Goal: Task Accomplishment & Management: Complete application form

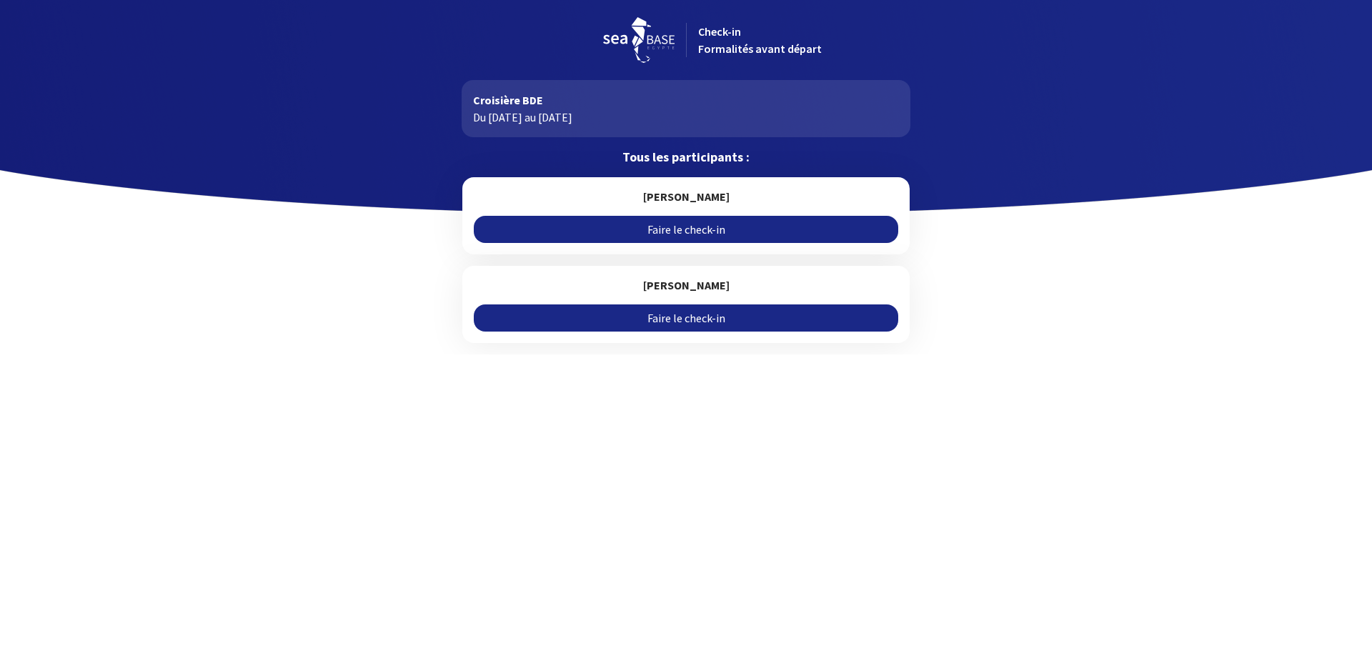
click at [602, 234] on link "Faire le check-in" at bounding box center [686, 229] width 424 height 27
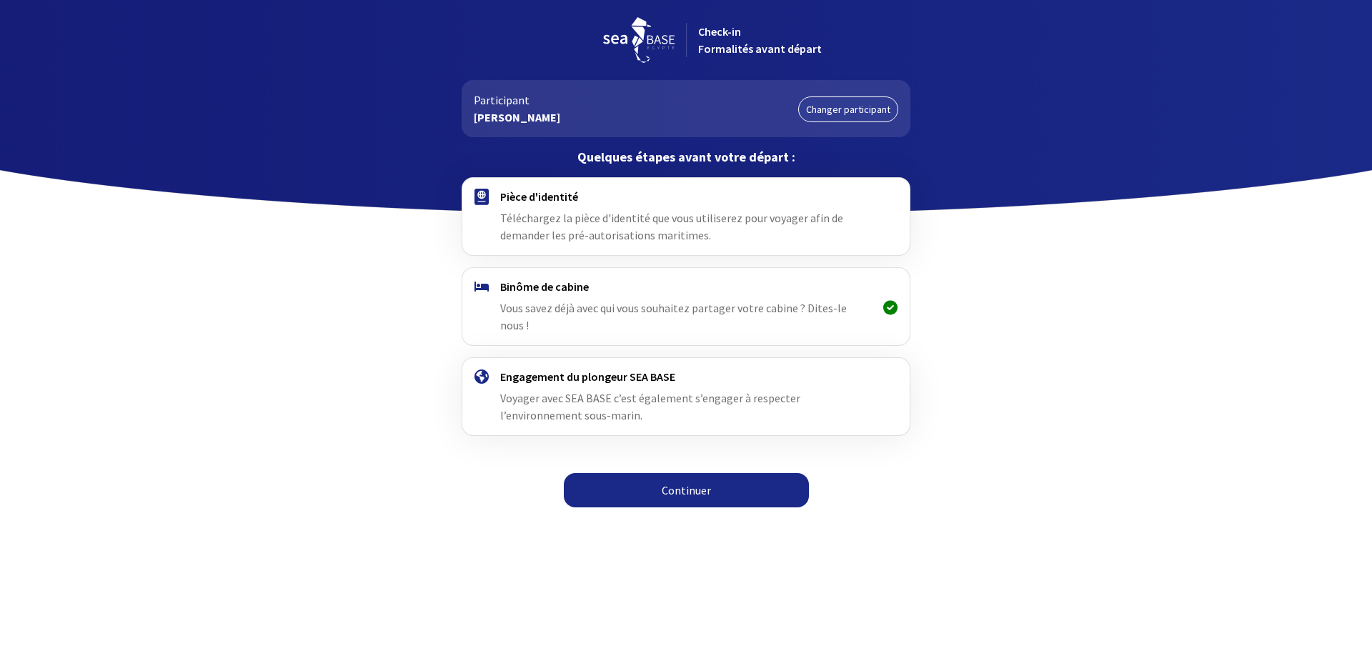
click at [643, 473] on link "Continuer" at bounding box center [686, 490] width 245 height 34
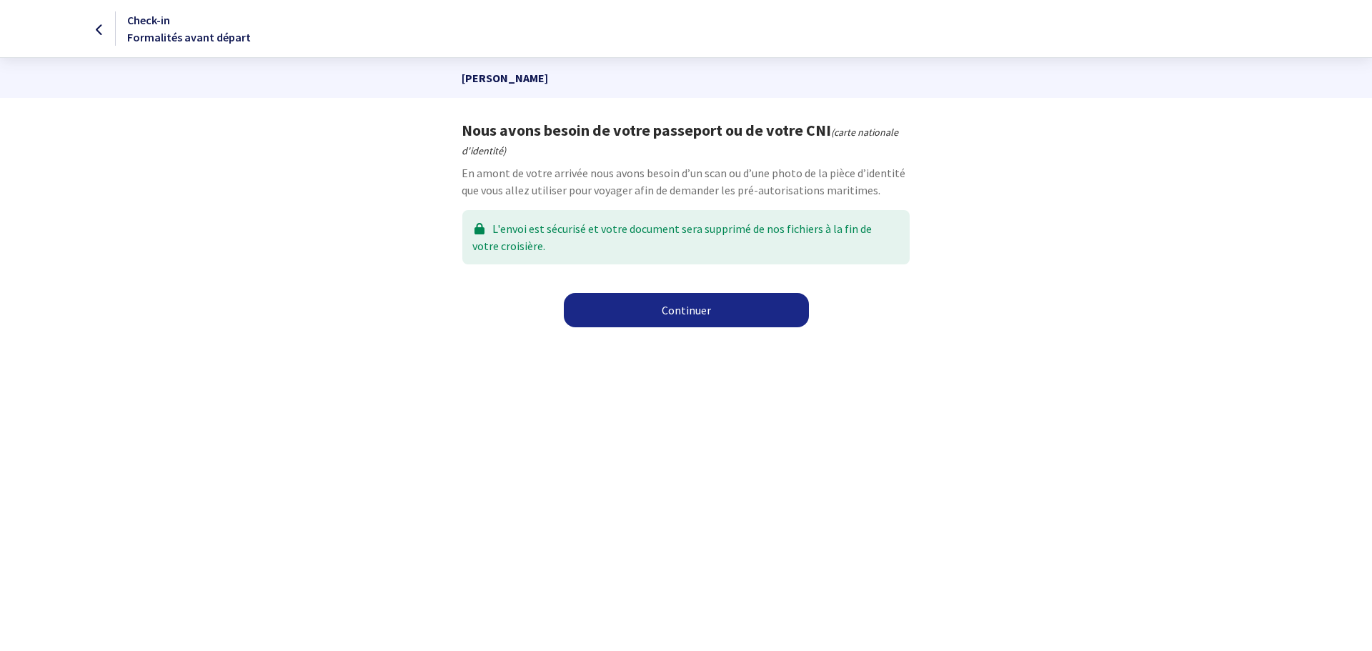
click at [646, 309] on link "Continuer" at bounding box center [686, 310] width 245 height 34
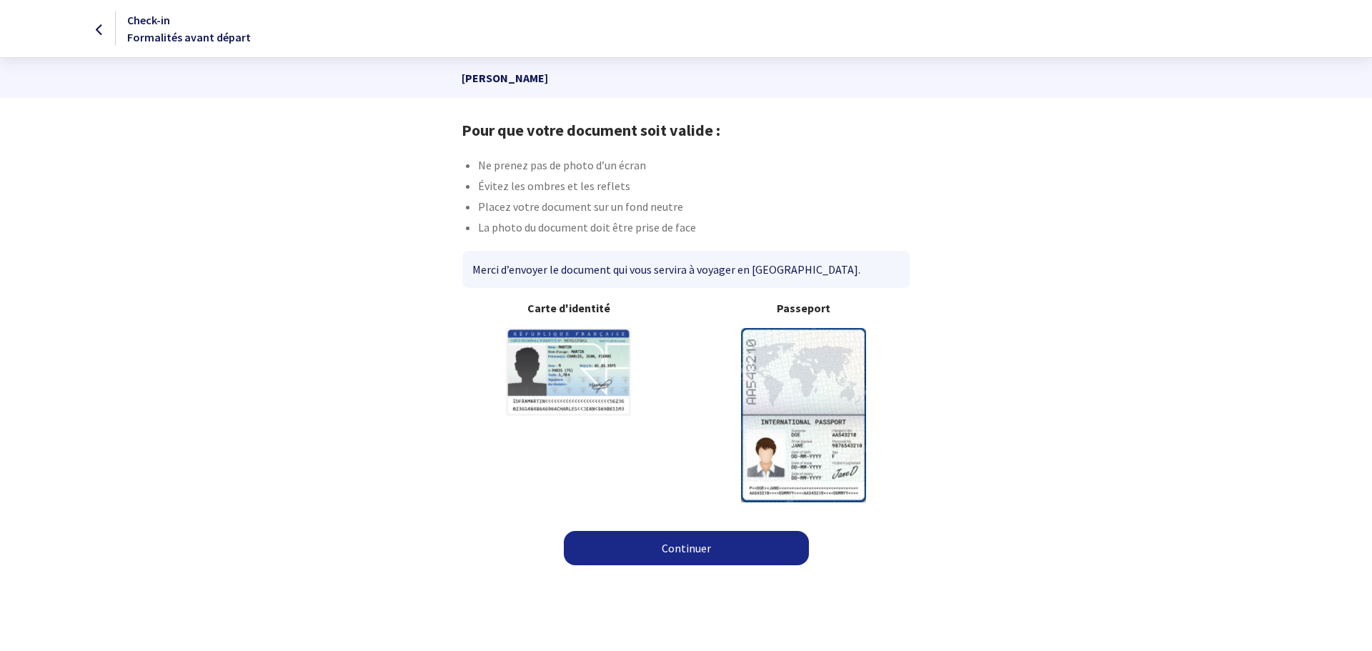
click at [797, 354] on img at bounding box center [803, 415] width 125 height 174
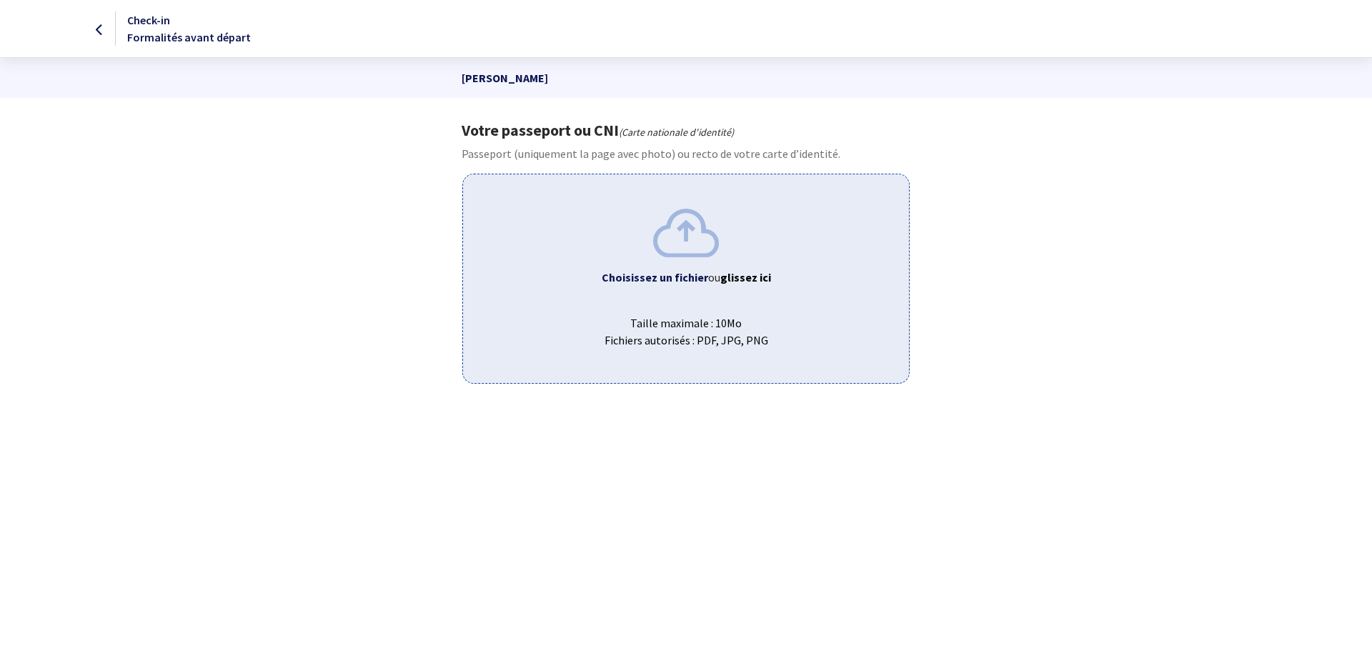
click at [694, 251] on img at bounding box center [686, 233] width 66 height 48
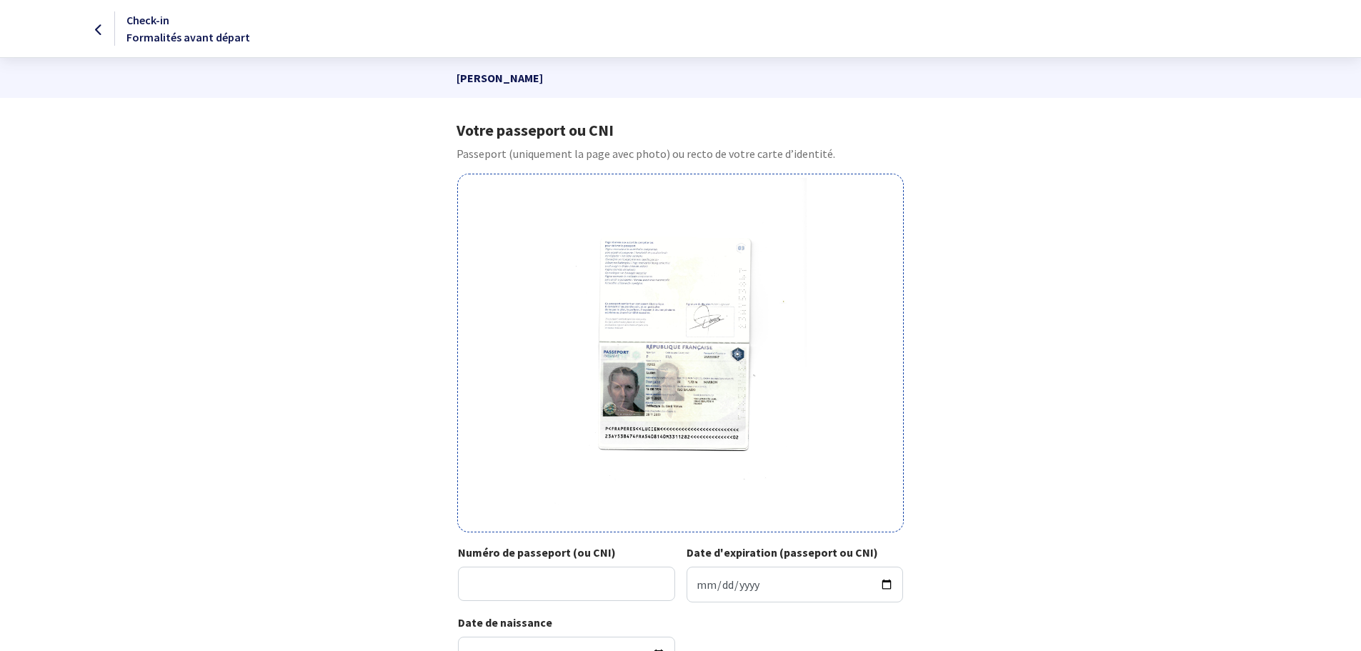
scroll to position [134, 0]
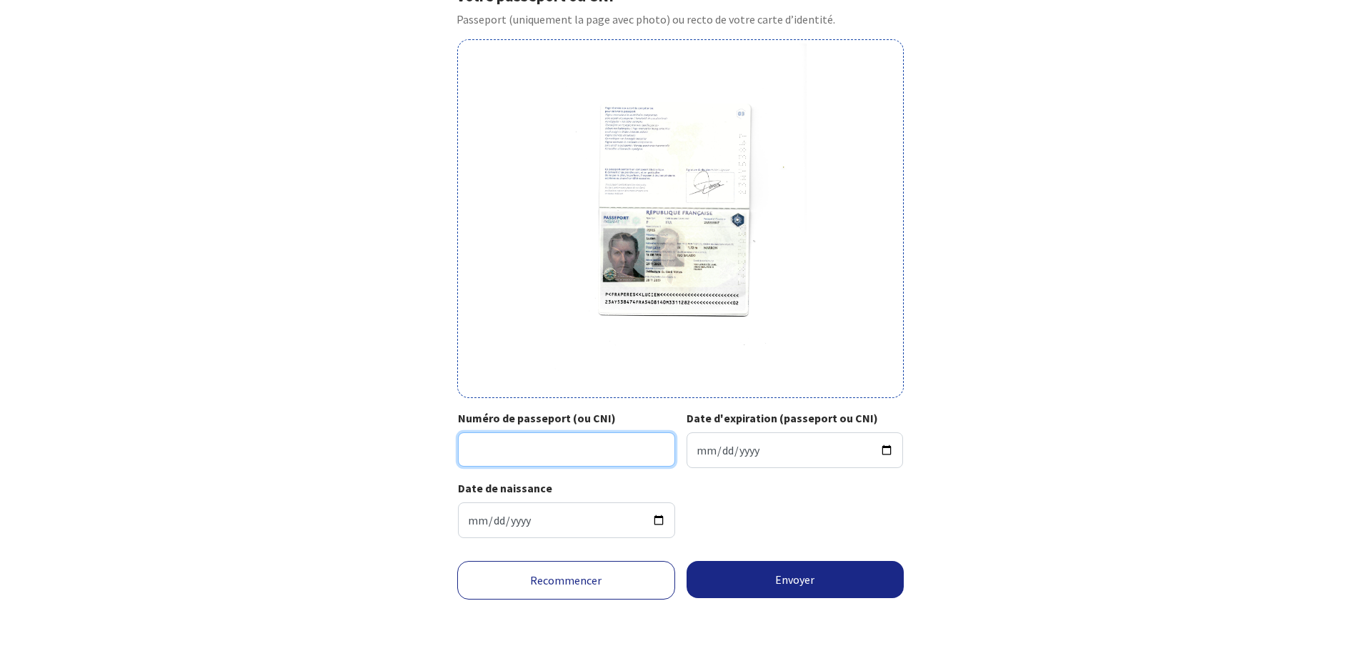
click at [580, 442] on input "Numéro de passeport (ou CNI)" at bounding box center [566, 449] width 217 height 34
type input "23AY53847"
click at [737, 455] on input "Date d'expiration (passeport ou CNI)" at bounding box center [795, 450] width 217 height 36
click at [696, 453] on input "Date d'expiration (passeport ou CNI)" at bounding box center [795, 450] width 217 height 36
type input "2033-11-28"
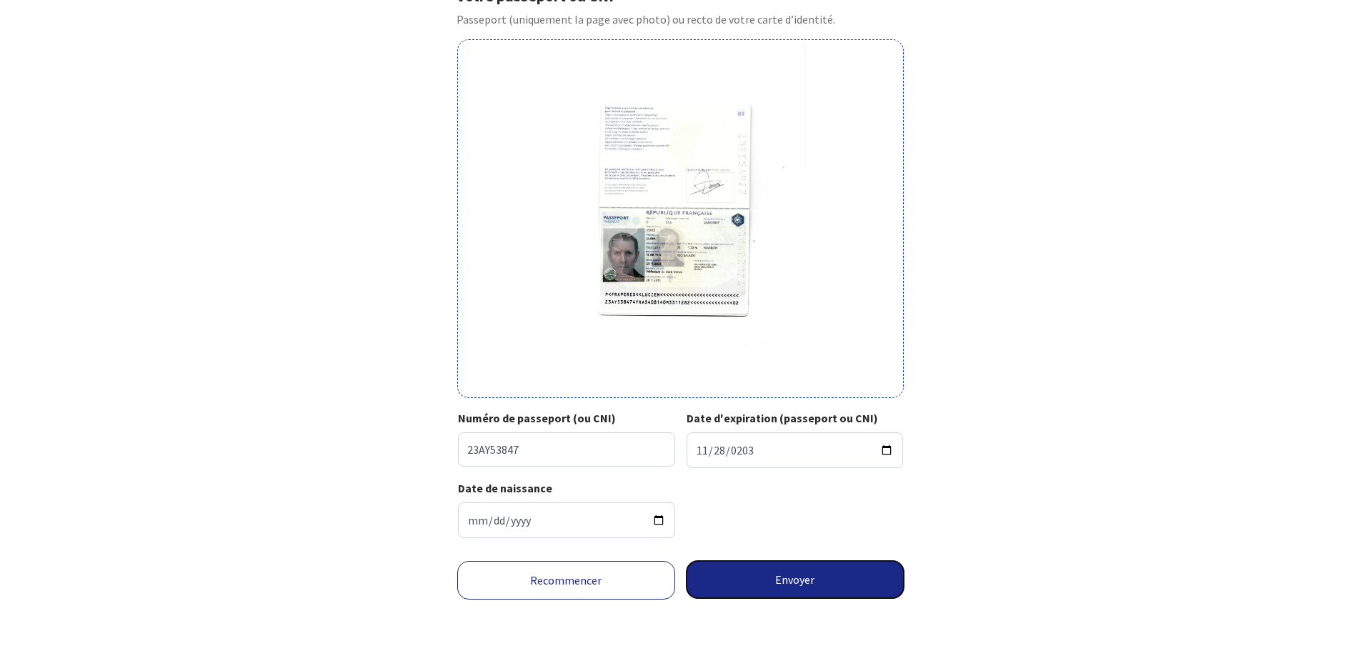
click at [821, 582] on button "Envoyer" at bounding box center [796, 579] width 218 height 37
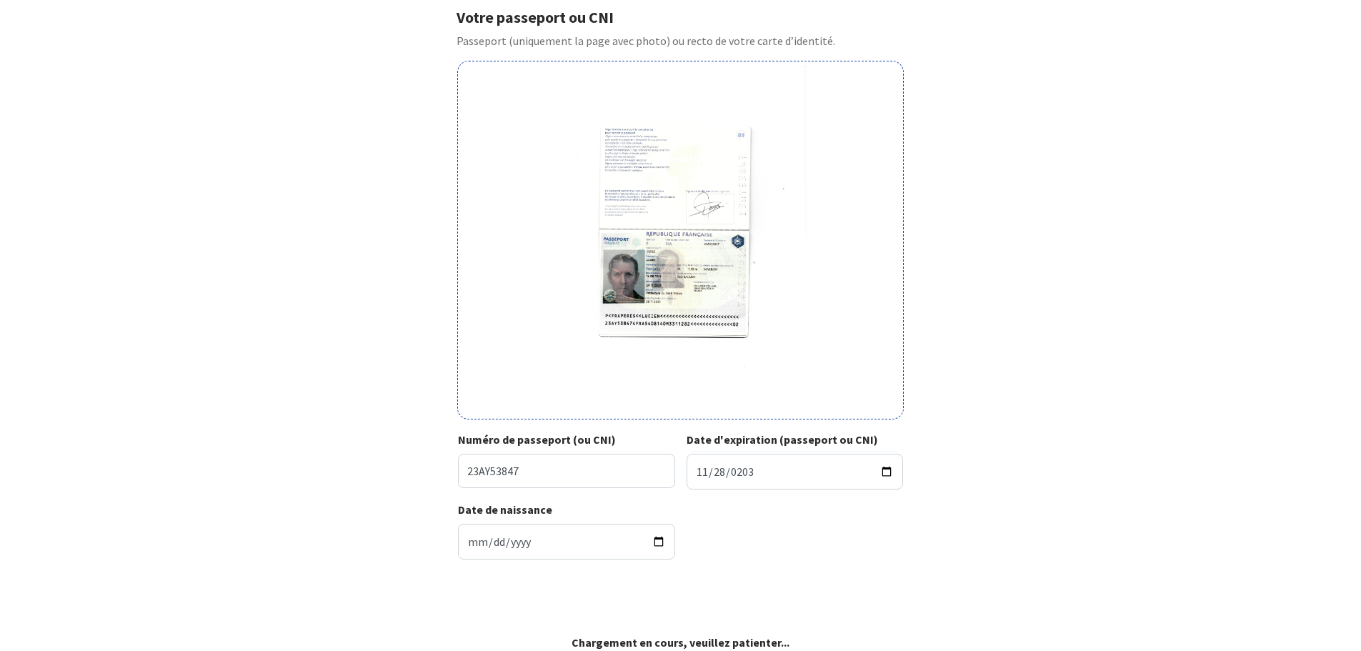
scroll to position [113, 0]
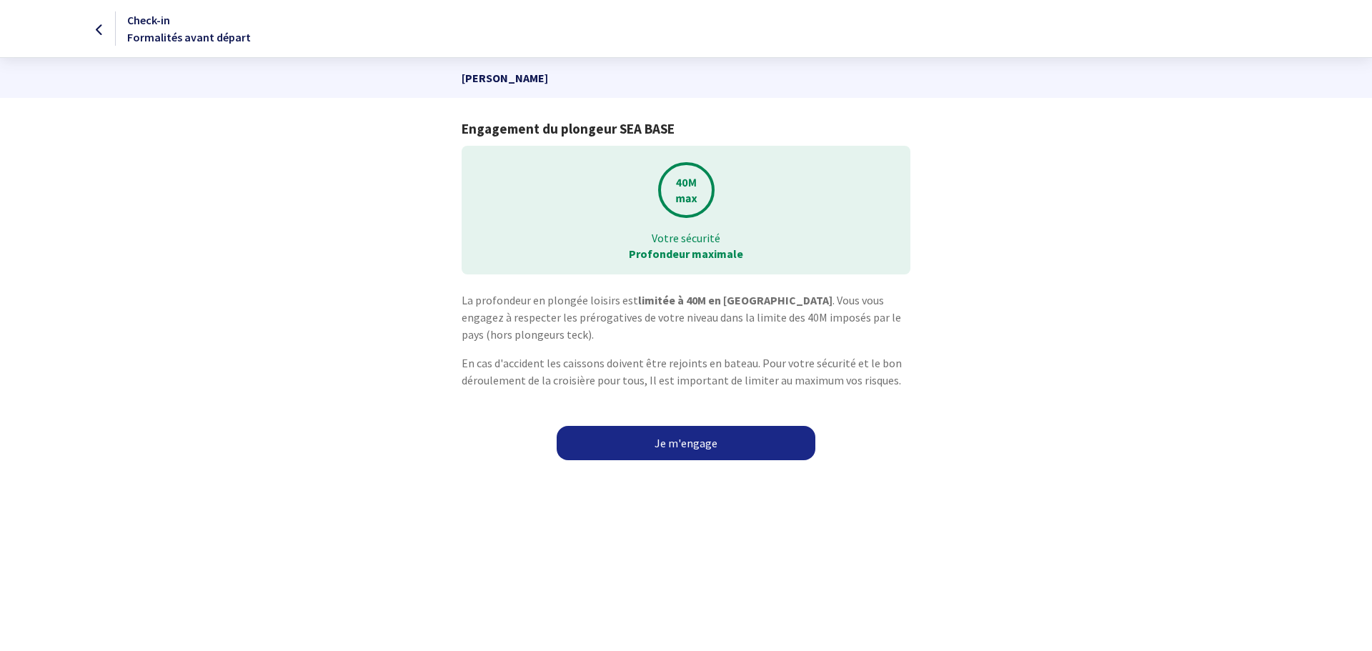
click at [685, 449] on link "Je m'engage" at bounding box center [686, 443] width 259 height 34
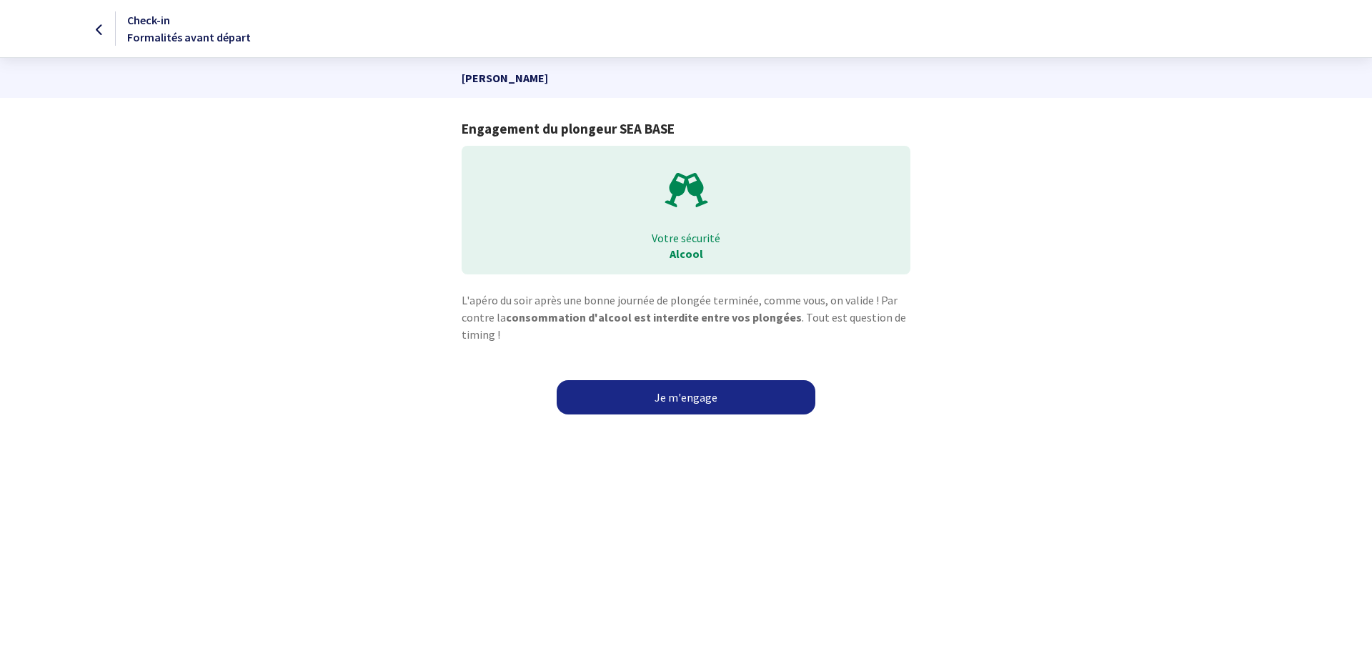
click at [674, 397] on link "Je m'engage" at bounding box center [686, 397] width 259 height 34
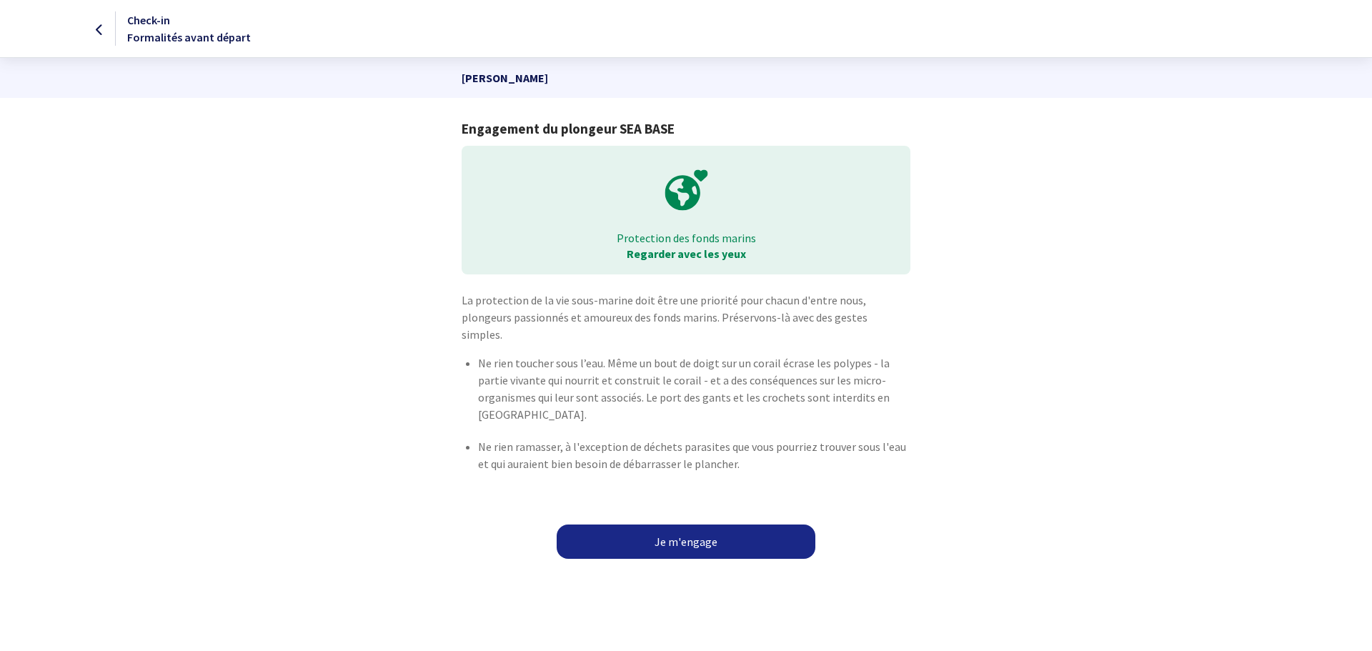
click at [649, 529] on link "Je m'engage" at bounding box center [686, 541] width 259 height 34
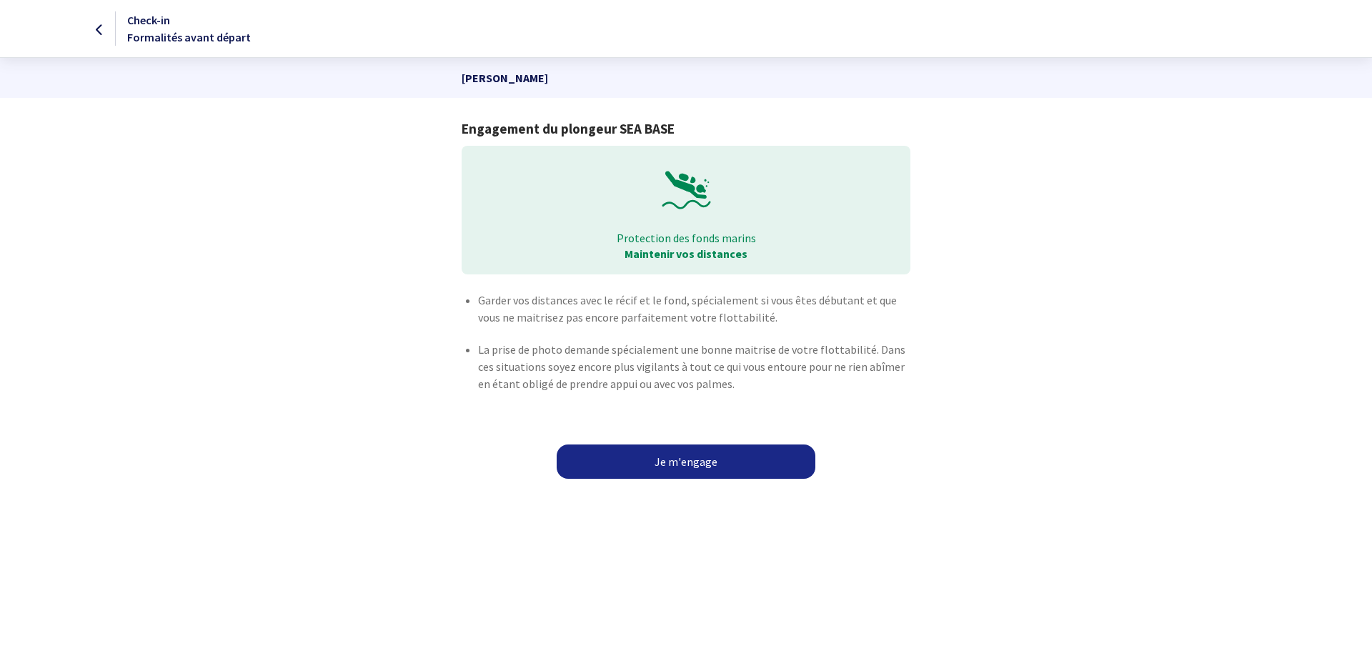
click at [640, 469] on link "Je m'engage" at bounding box center [686, 461] width 259 height 34
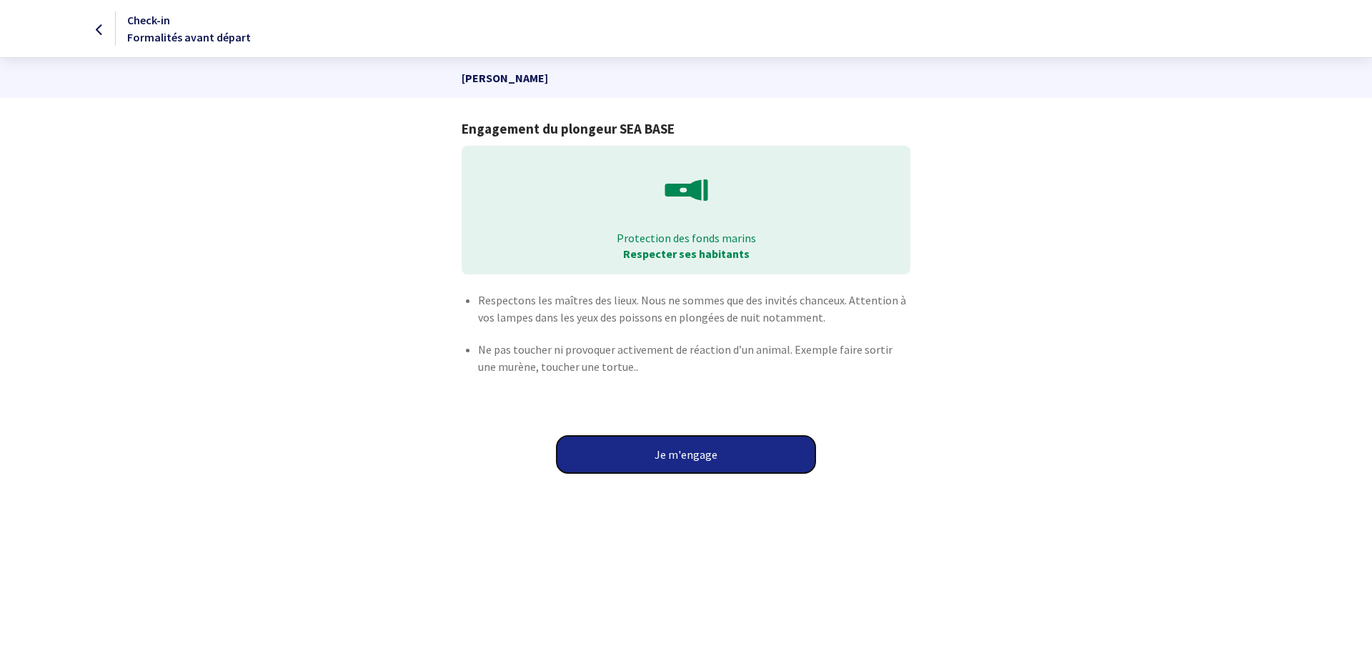
click at [640, 456] on button "Je m'engage" at bounding box center [686, 454] width 259 height 37
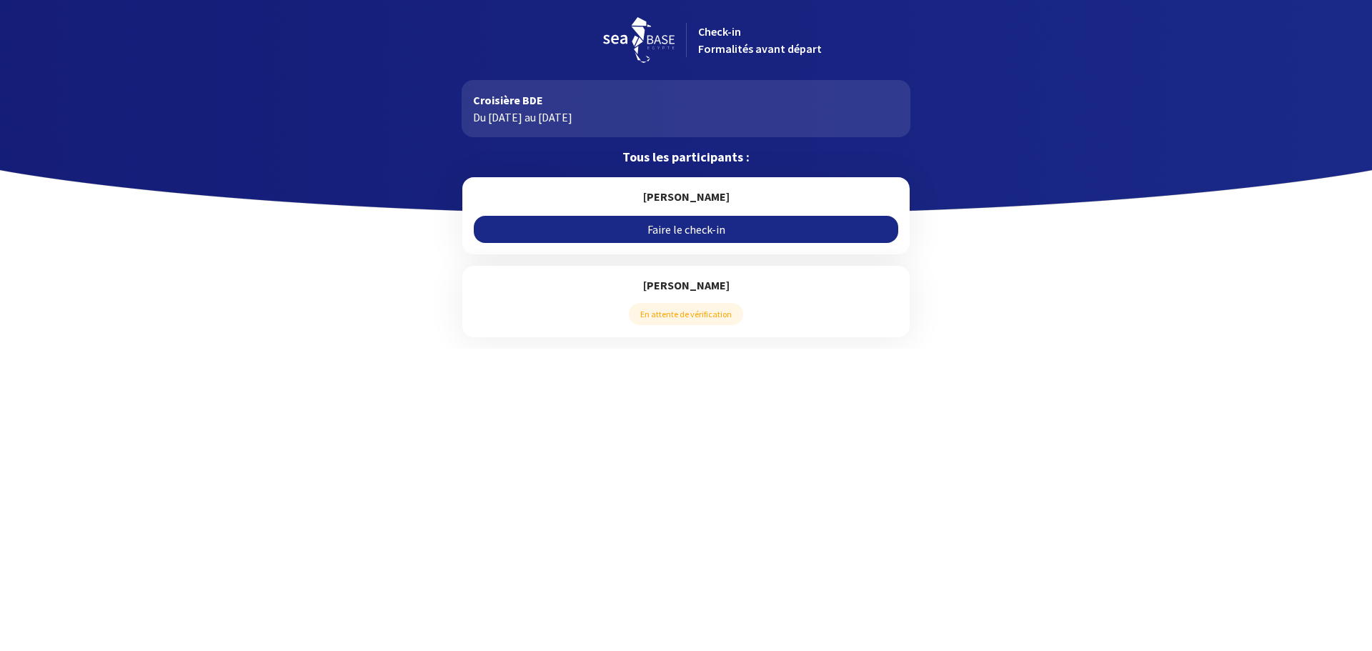
click at [678, 227] on link "Faire le check-in" at bounding box center [686, 229] width 424 height 27
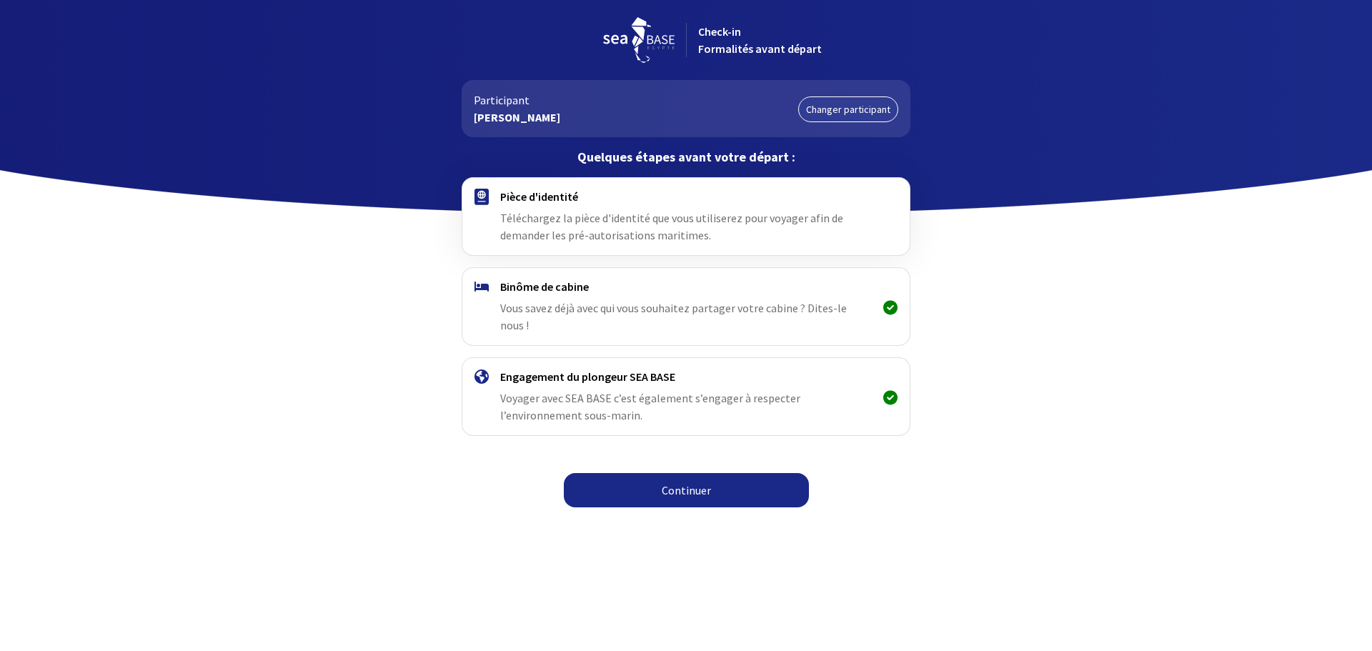
click at [700, 473] on link "Continuer" at bounding box center [686, 490] width 245 height 34
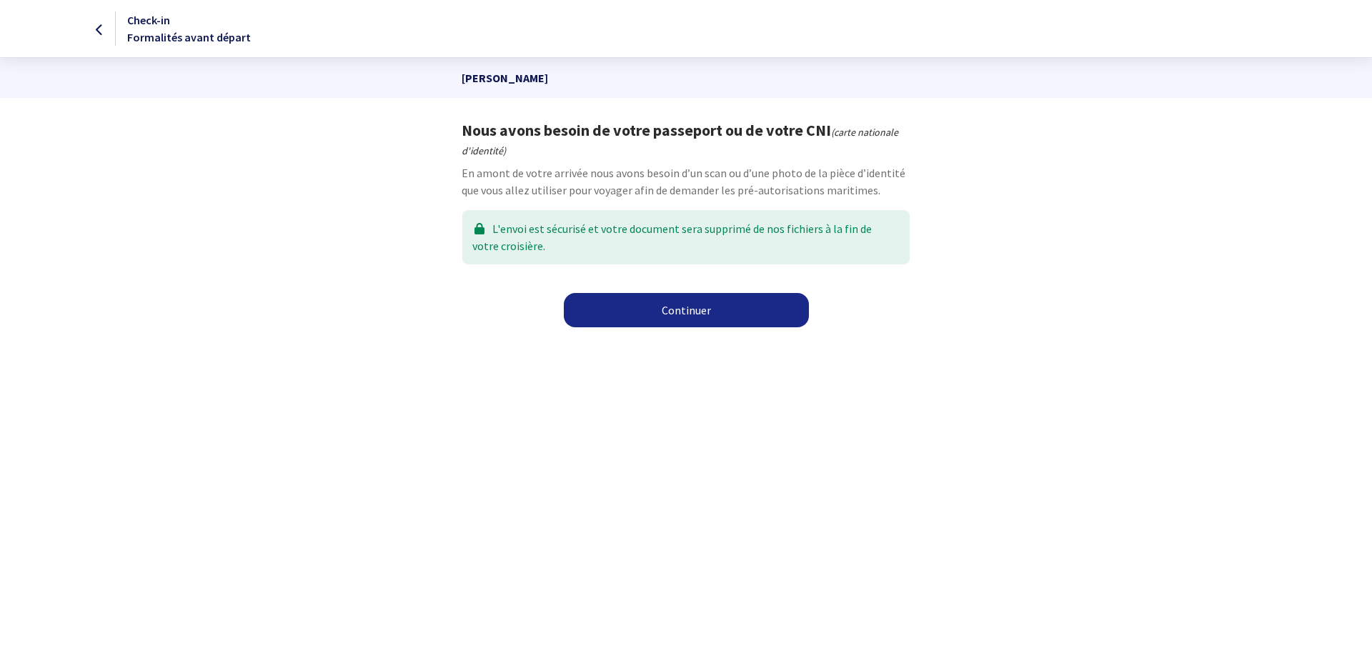
click at [692, 314] on link "Continuer" at bounding box center [686, 310] width 245 height 34
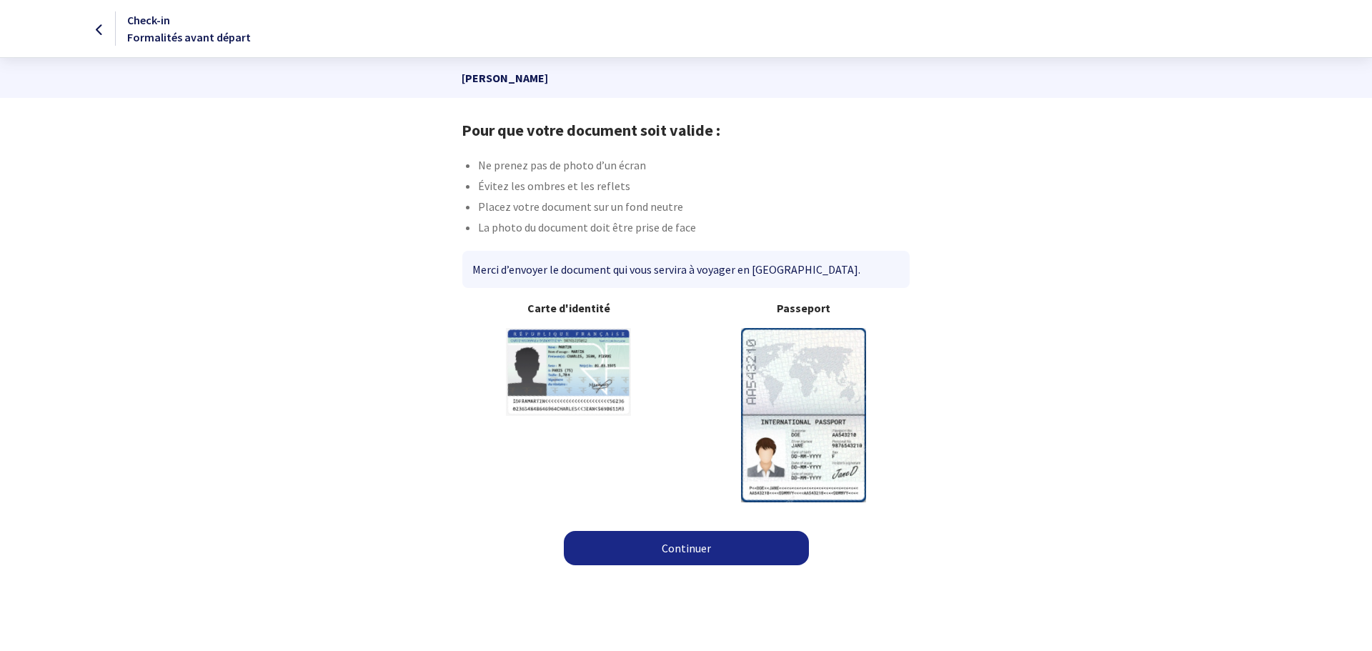
click at [809, 364] on img at bounding box center [803, 415] width 125 height 174
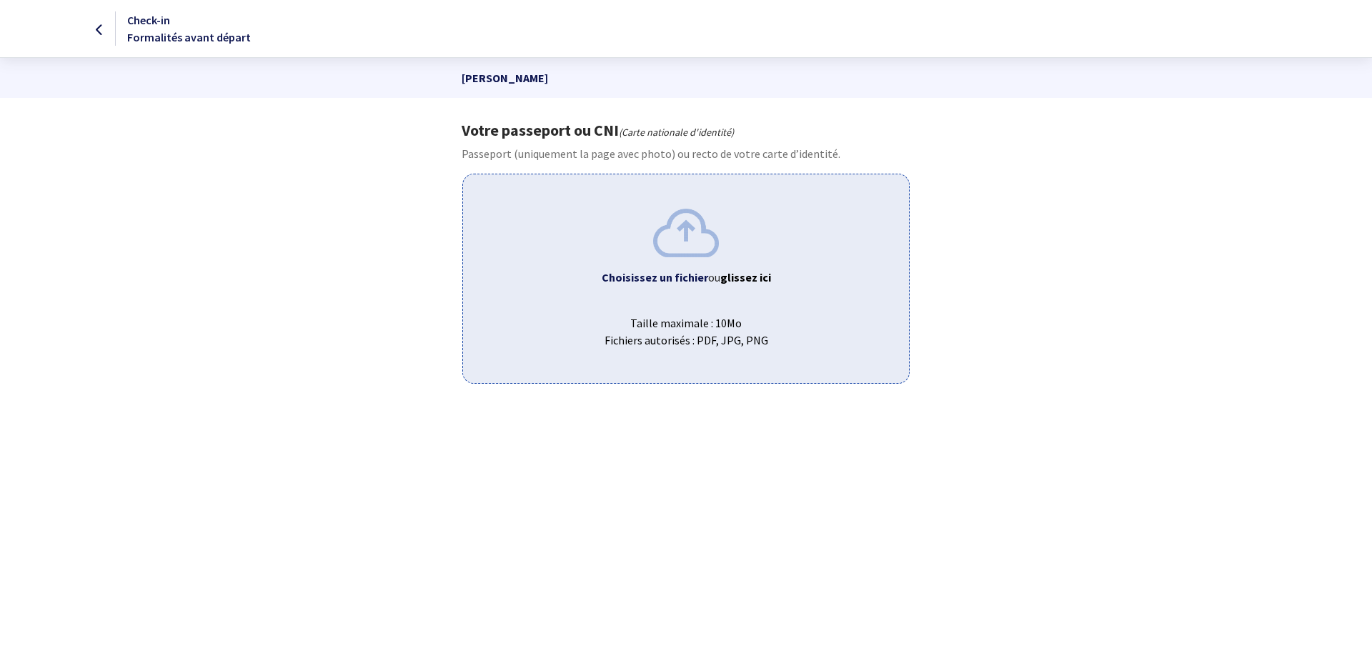
click at [672, 264] on div "Choisissez un fichier ou glissez ici Taille maximale : 10Mo Fichiers autorisés …" at bounding box center [685, 278] width 447 height 209
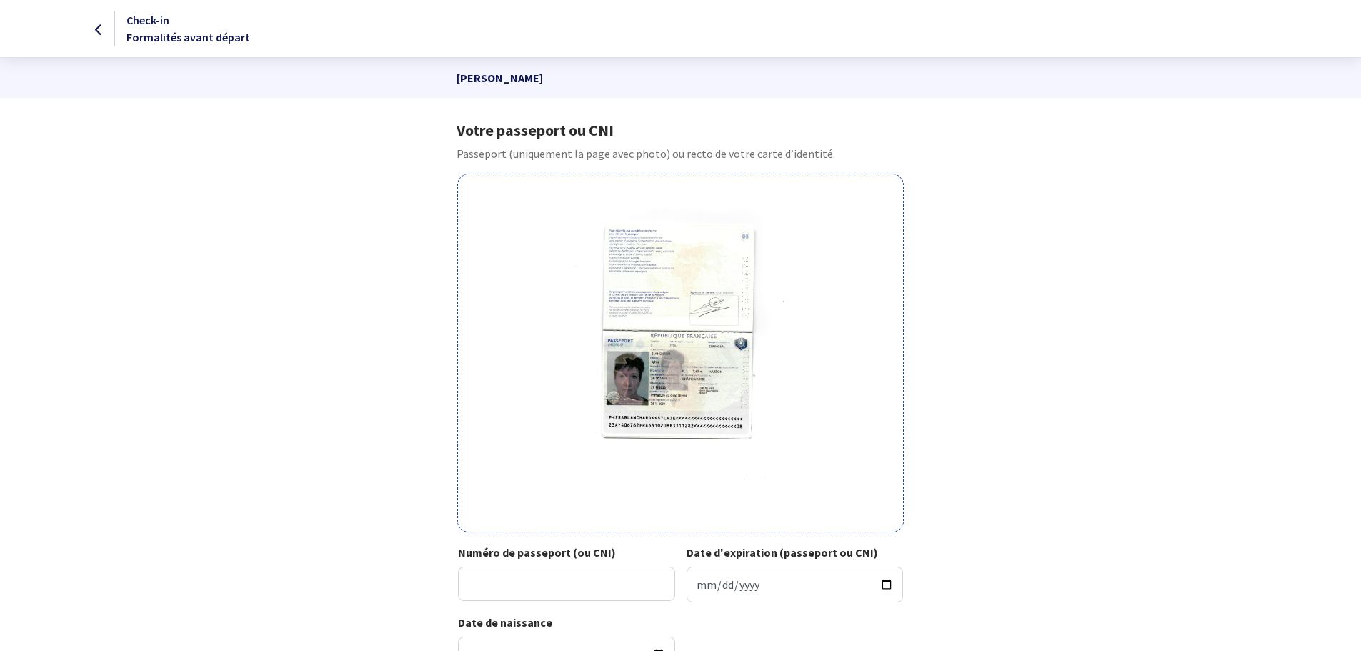
scroll to position [134, 0]
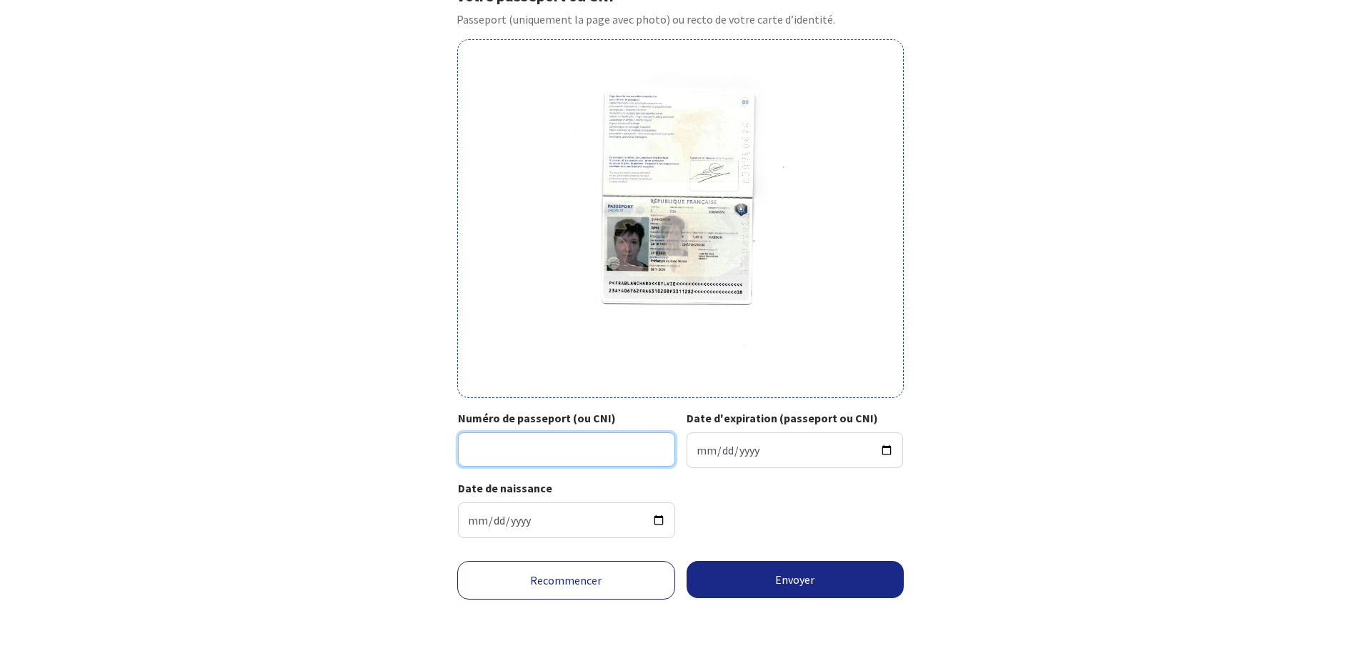
click at [607, 452] on input "Numéro de passeport (ou CNI)" at bounding box center [566, 449] width 217 height 34
type input "23AY40676"
click at [697, 449] on input "Date d'expiration (passeport ou CNI)" at bounding box center [795, 450] width 217 height 36
type input "2033-11-28"
click at [811, 582] on button "Envoyer" at bounding box center [796, 579] width 218 height 37
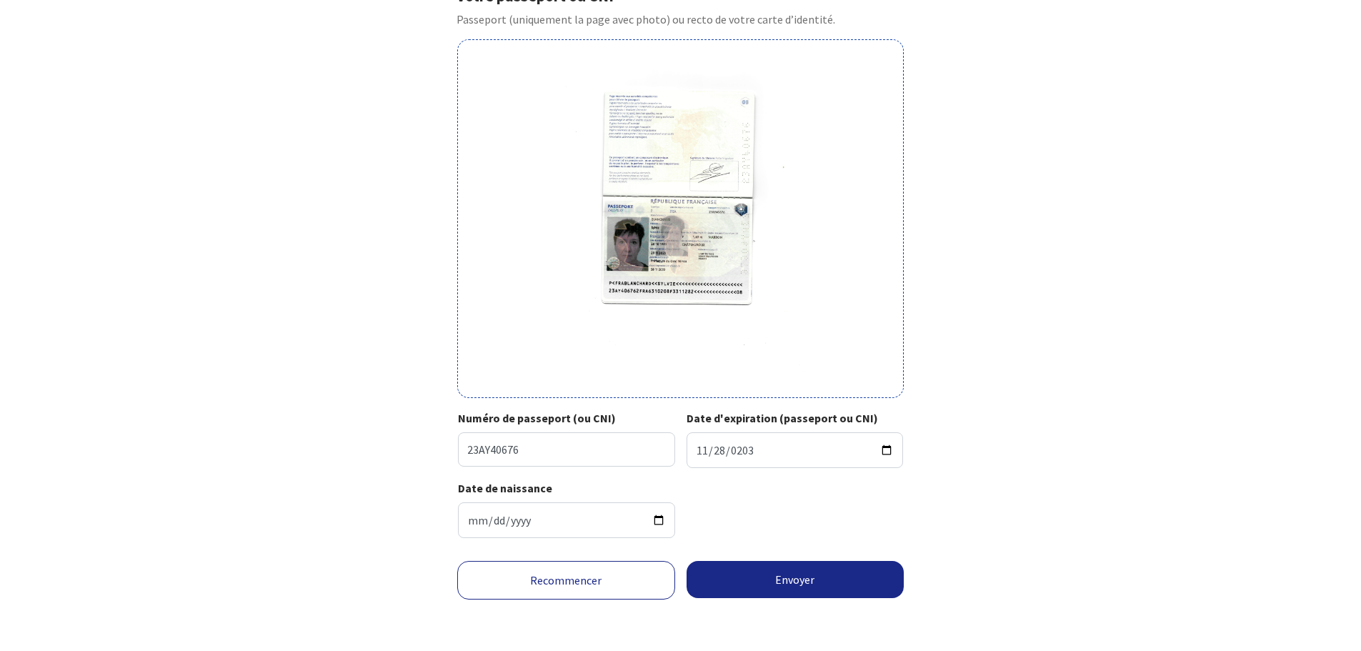
scroll to position [113, 0]
